Goal: Task Accomplishment & Management: Use online tool/utility

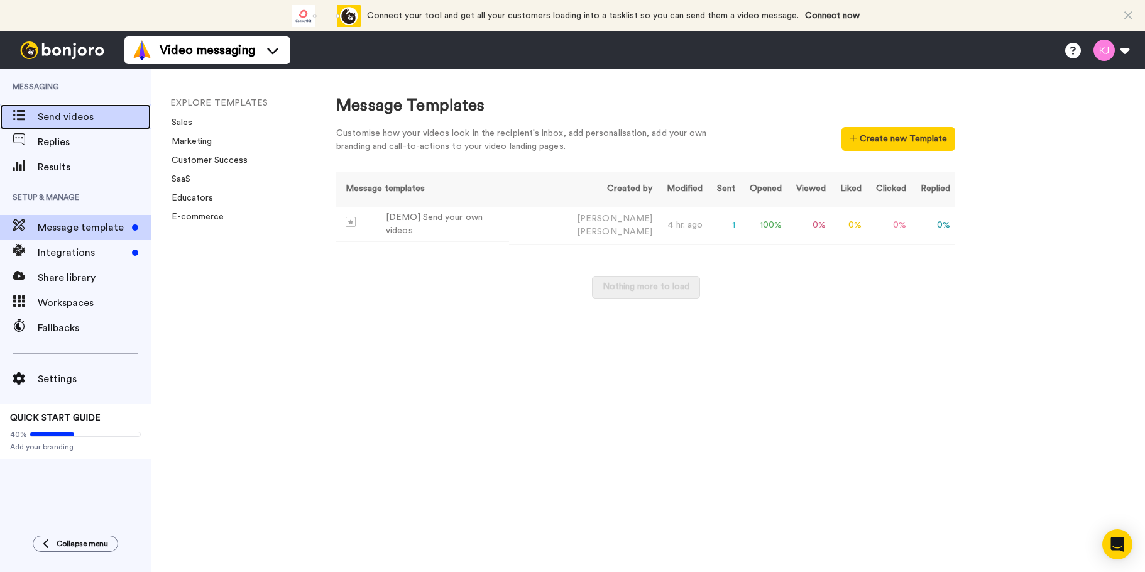
click at [72, 119] on span "Send videos" at bounding box center [94, 116] width 113 height 15
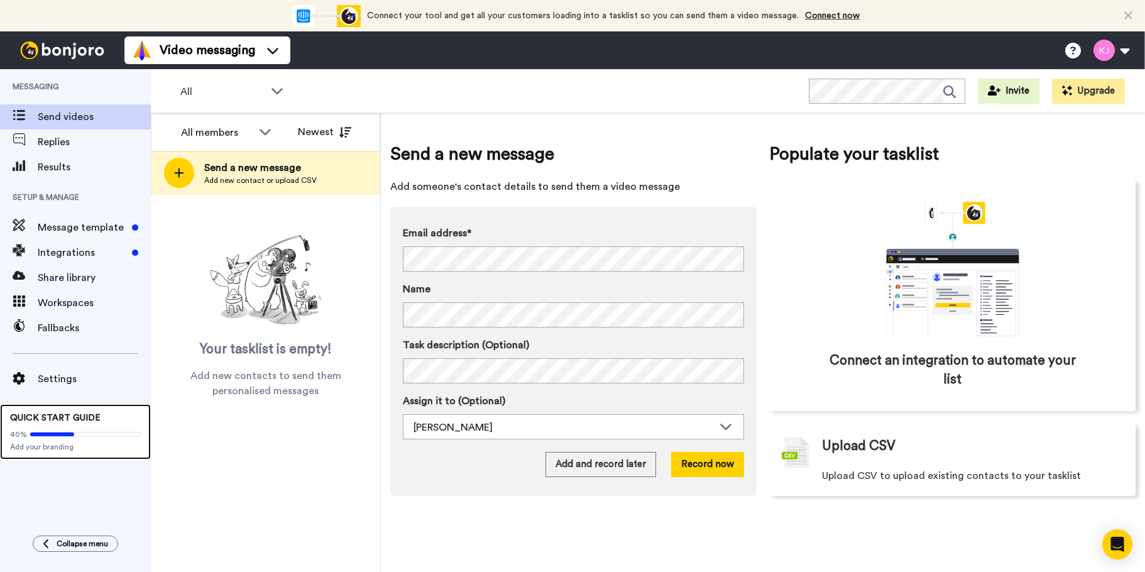
click at [52, 436] on span at bounding box center [85, 434] width 111 height 5
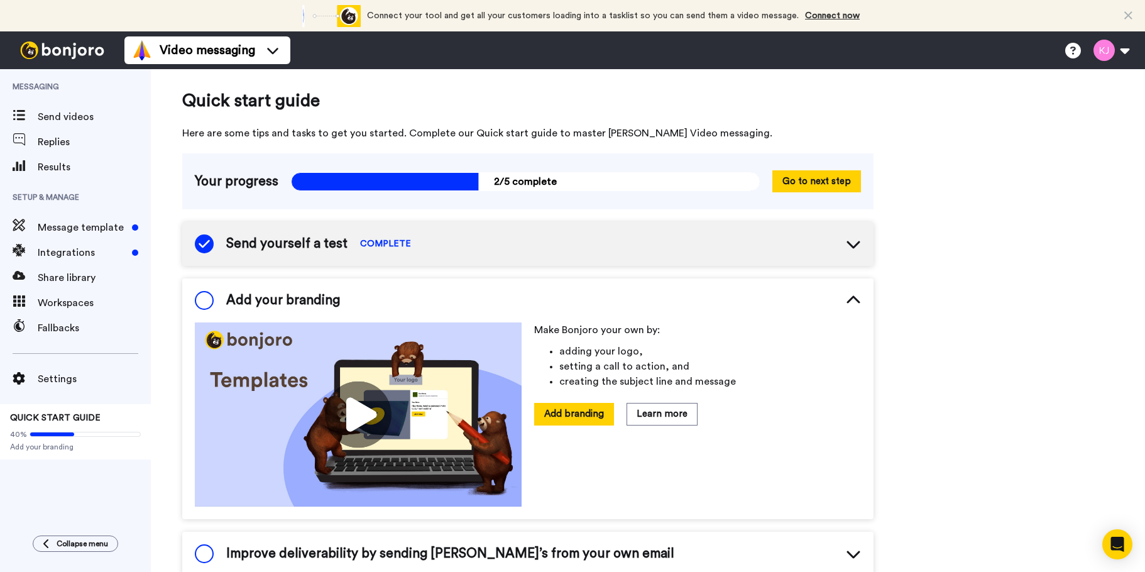
scroll to position [79, 0]
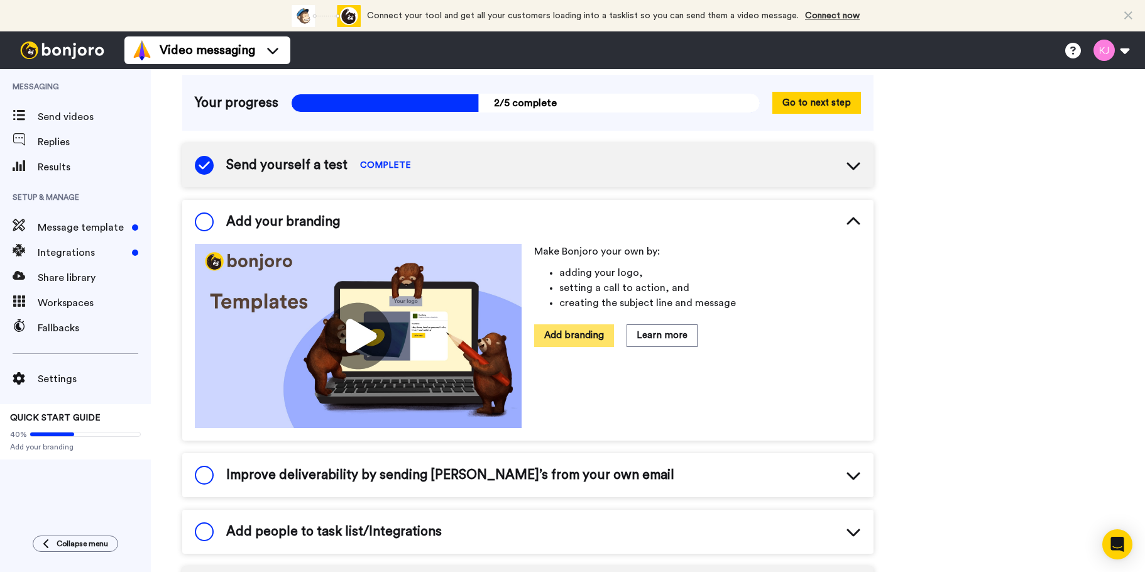
click at [585, 339] on button "Add branding" at bounding box center [574, 335] width 80 height 22
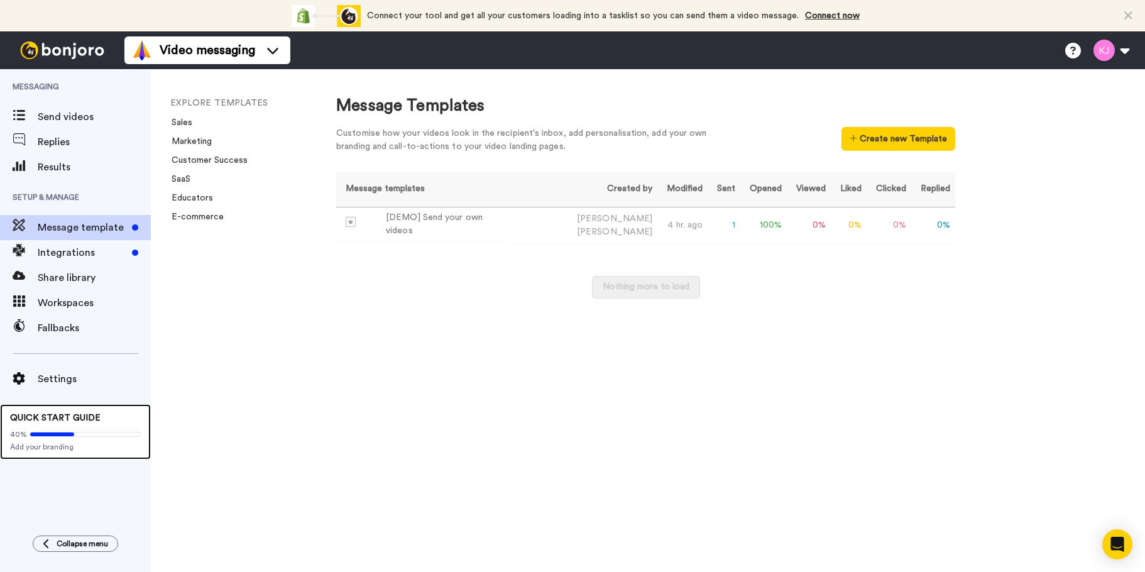
click at [48, 432] on icon at bounding box center [52, 434] width 44 height 4
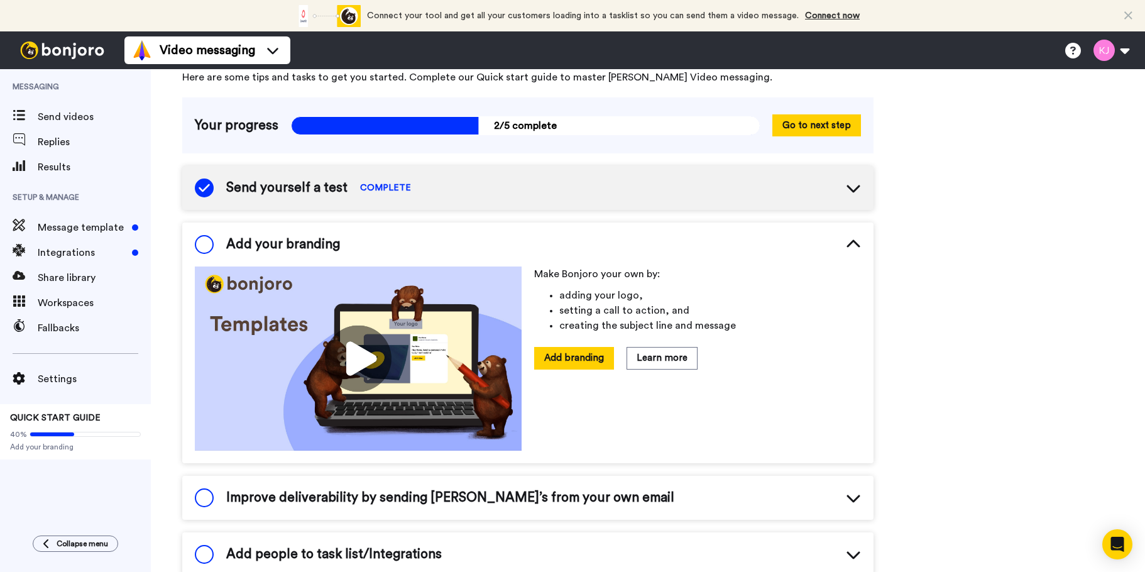
scroll to position [79, 0]
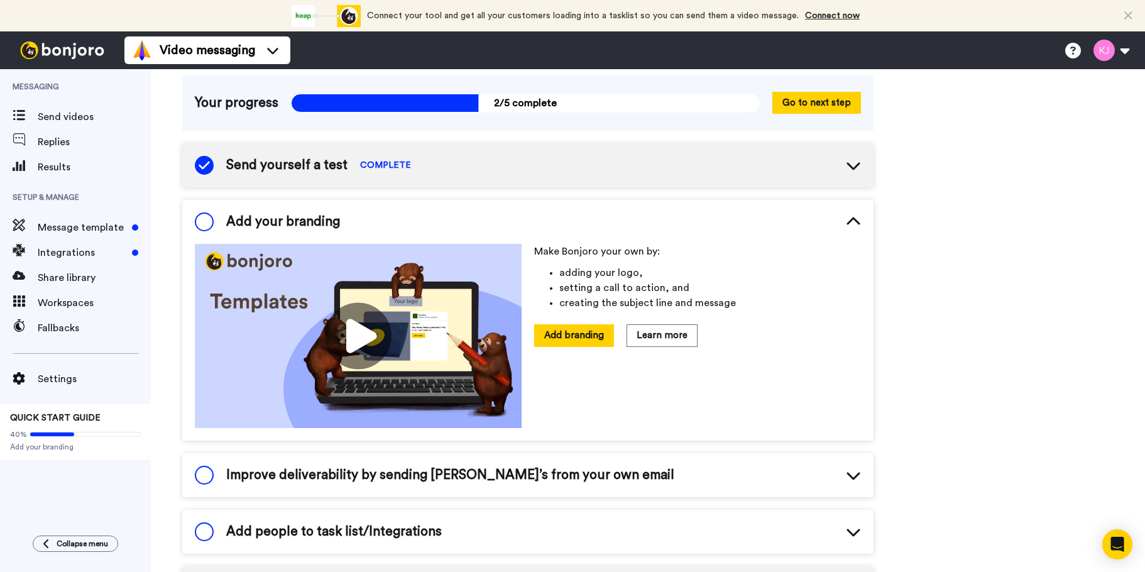
click at [203, 218] on span at bounding box center [204, 221] width 19 height 19
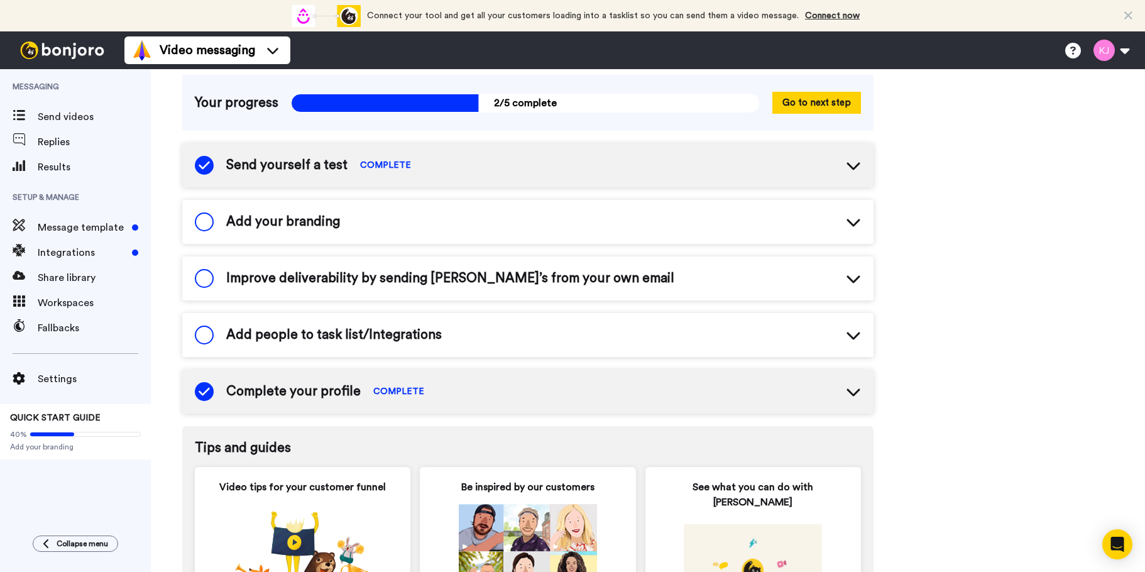
click at [210, 220] on span at bounding box center [204, 221] width 19 height 19
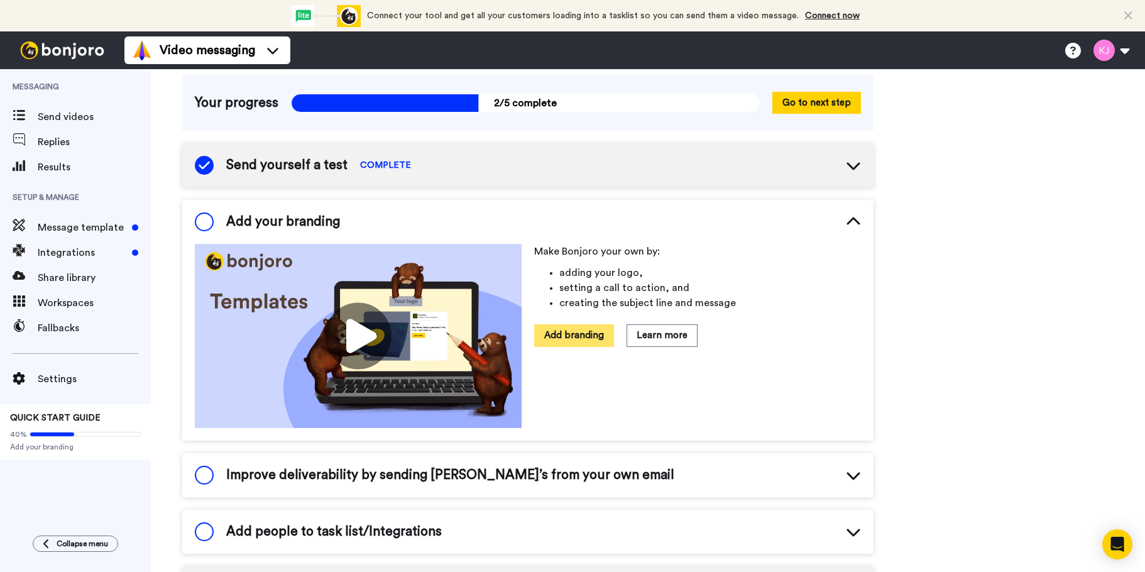
click at [580, 338] on button "Add branding" at bounding box center [574, 335] width 80 height 22
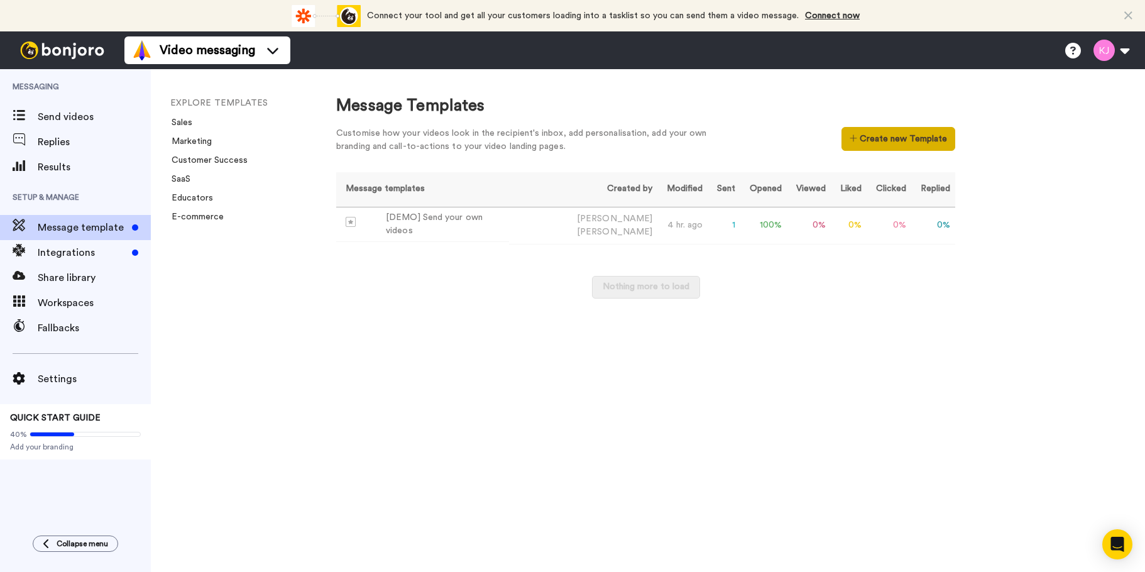
click at [938, 131] on button "Create new Template" at bounding box center [898, 139] width 114 height 24
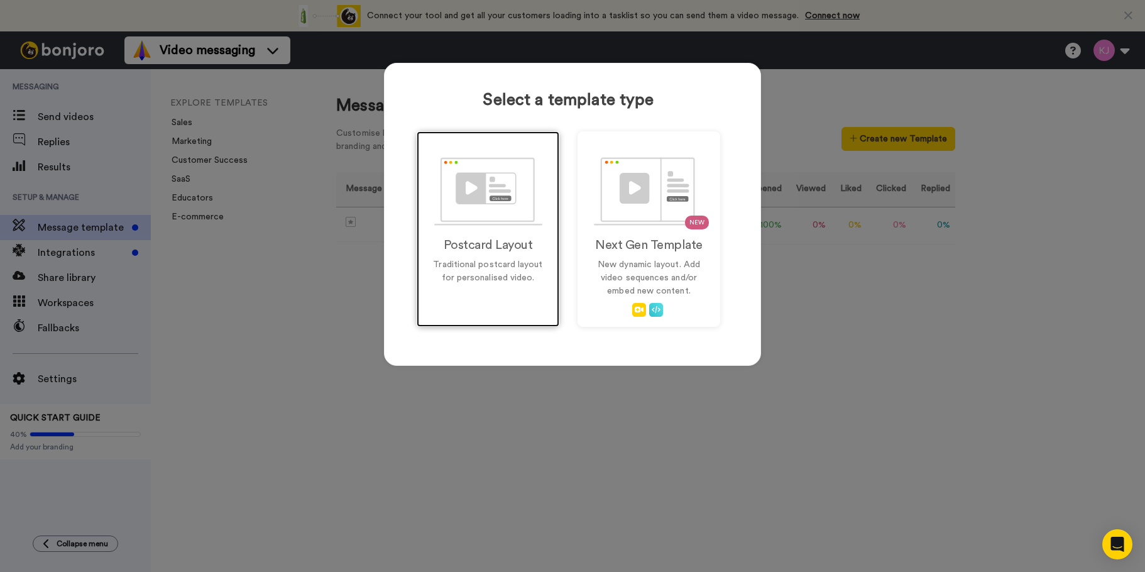
click at [512, 292] on div "Postcard Layout Traditional postcard layout for personalised video." at bounding box center [488, 228] width 143 height 195
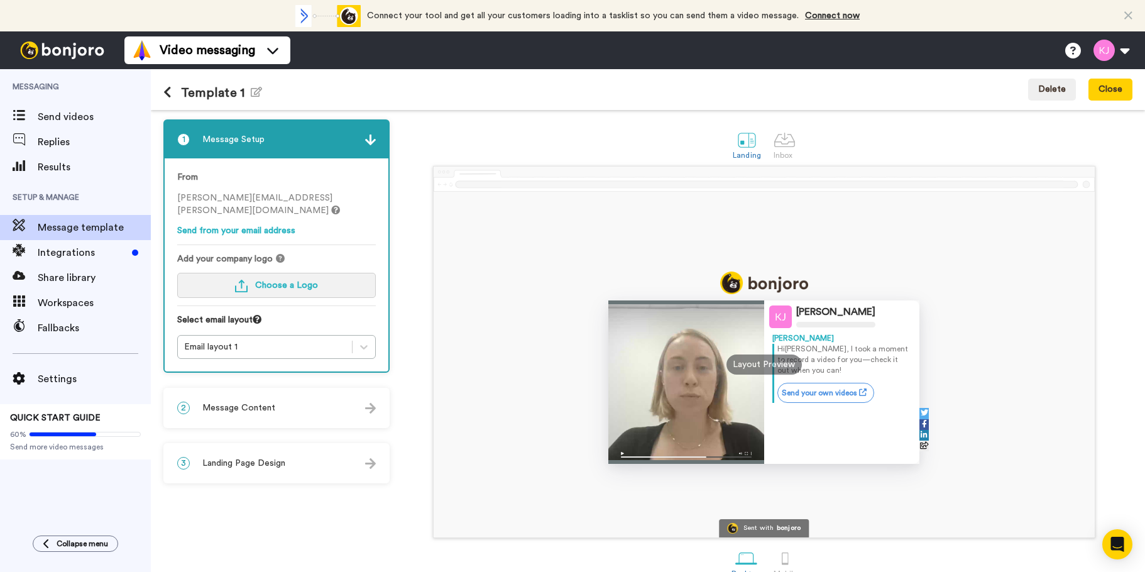
click at [278, 291] on button "Choose a Logo" at bounding box center [276, 285] width 199 height 25
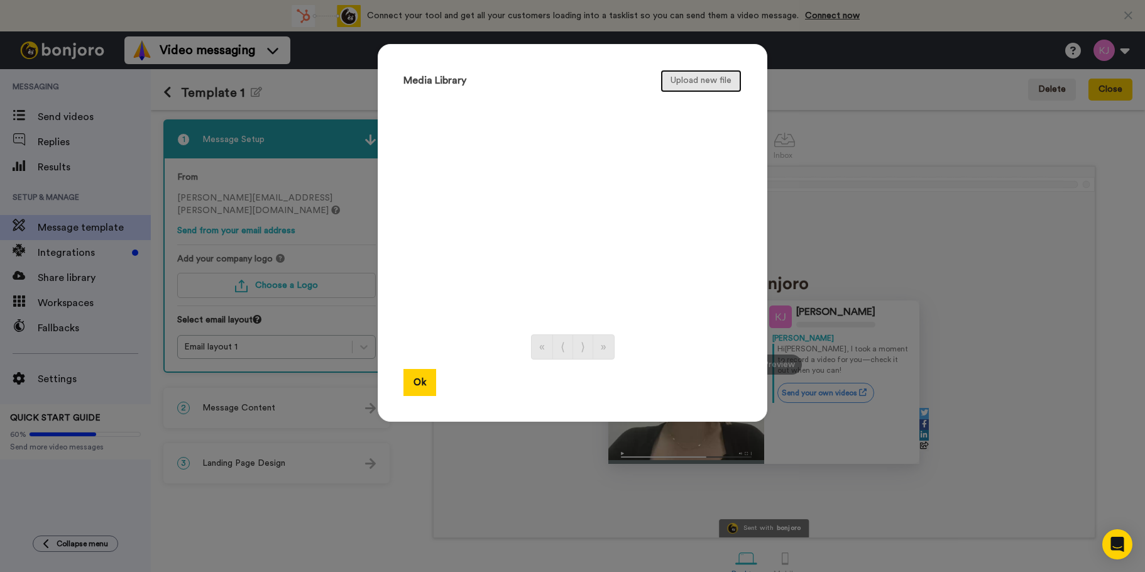
click at [713, 75] on button "Upload new file" at bounding box center [700, 81] width 81 height 23
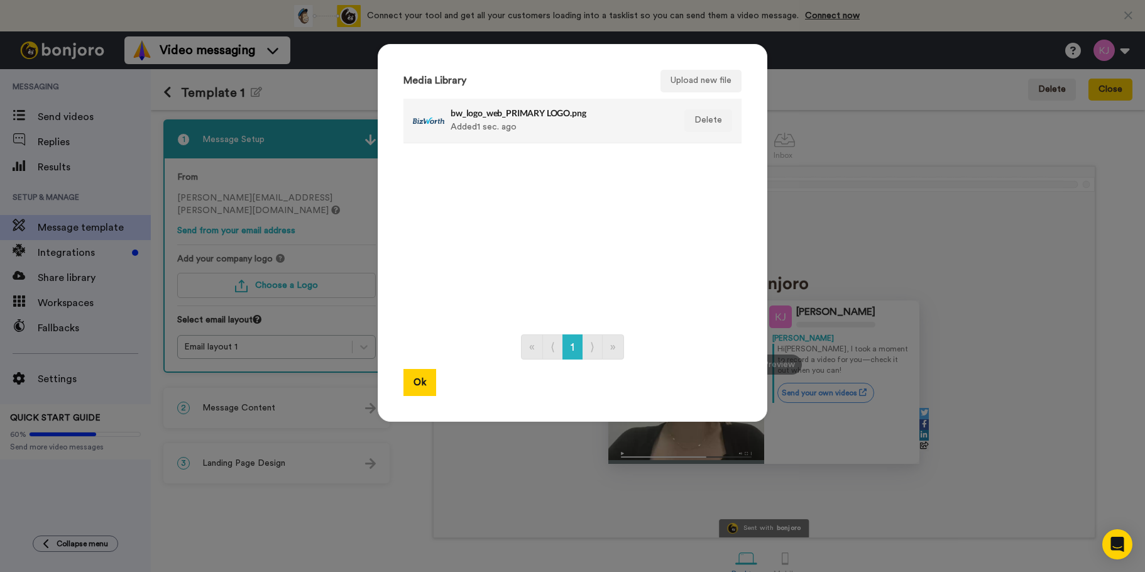
click at [517, 130] on div "bw_logo_web_PRIMARY LOGO.png Added 1 sec. ago" at bounding box center [559, 120] width 217 height 31
